Goal: Task Accomplishment & Management: Manage account settings

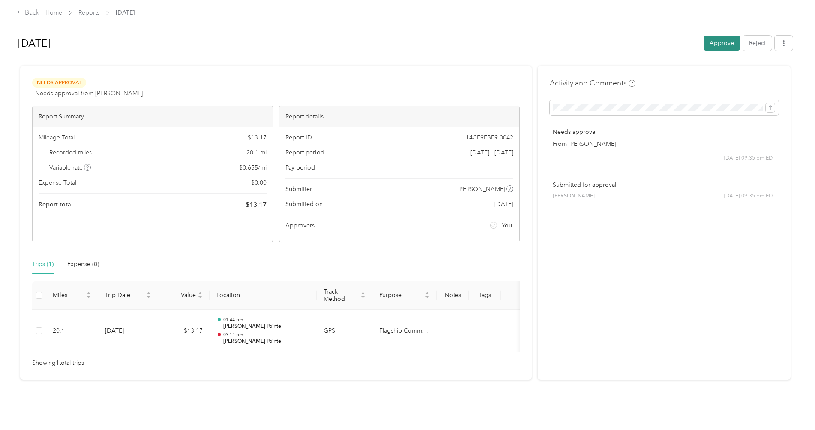
click at [731, 39] on button "Approve" at bounding box center [722, 43] width 36 height 15
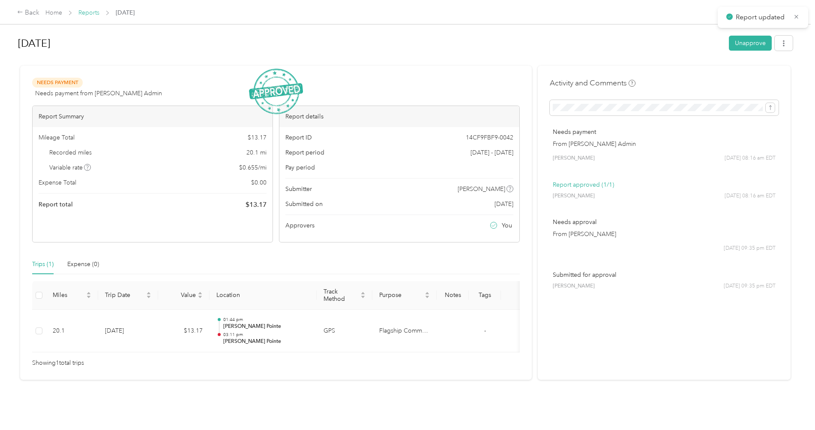
click at [82, 15] on link "Reports" at bounding box center [88, 12] width 21 height 7
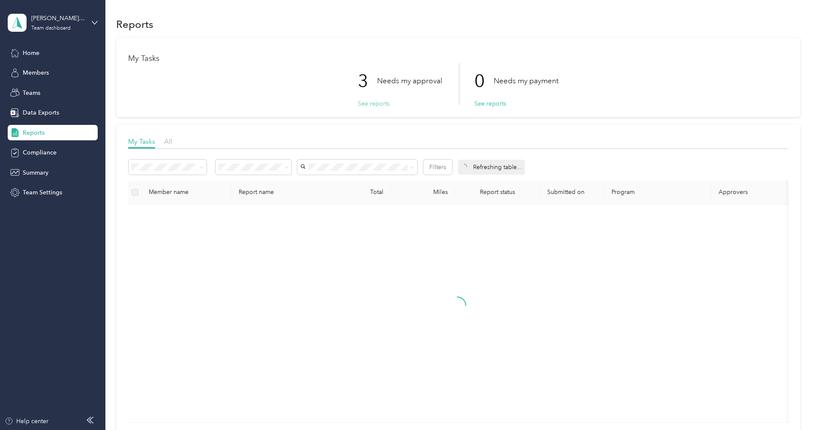
click at [366, 104] on button "See reports" at bounding box center [374, 103] width 32 height 9
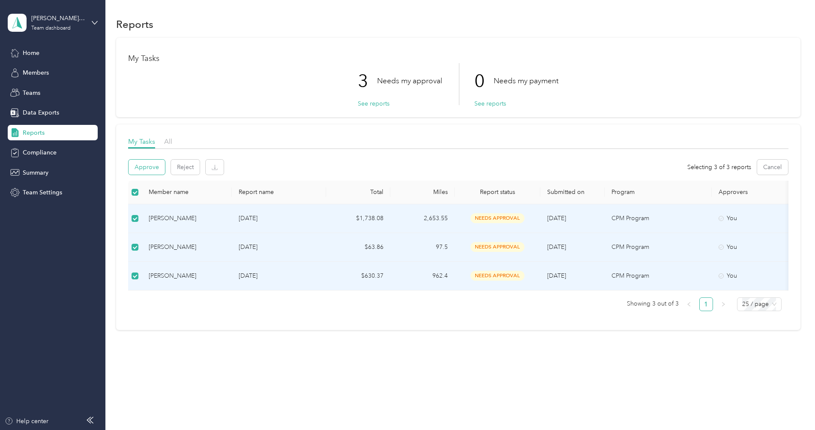
click at [149, 172] on button "Approve" at bounding box center [147, 166] width 36 height 15
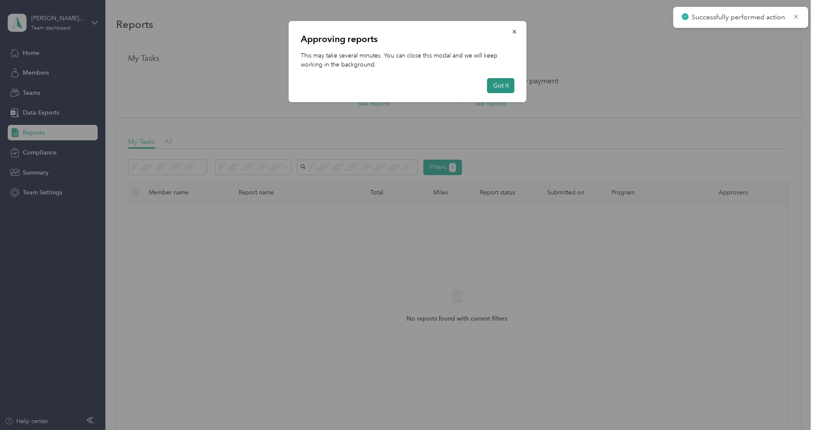
click at [508, 85] on button "Got it" at bounding box center [500, 85] width 27 height 15
